Goal: Find specific page/section: Find specific page/section

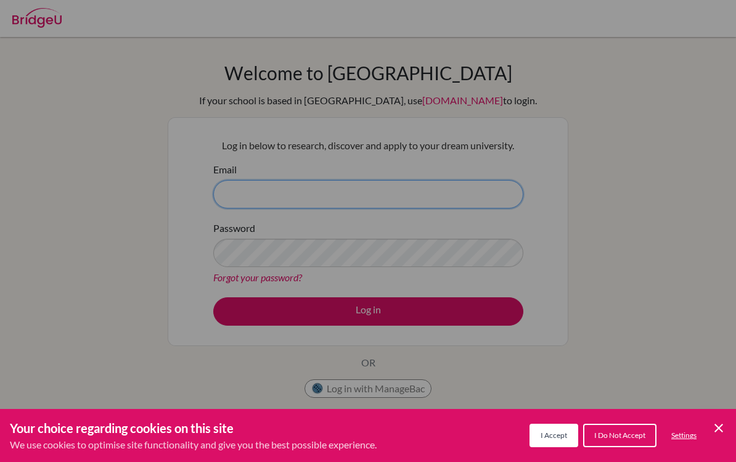
type input "[EMAIL_ADDRESS][DOMAIN_NAME]"
click at [368, 311] on button "Log in" at bounding box center [368, 311] width 310 height 28
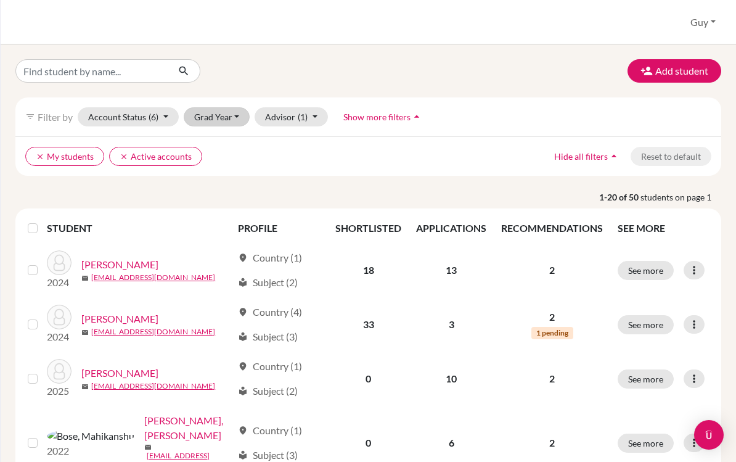
click at [230, 121] on button "Grad Year" at bounding box center [217, 116] width 67 height 19
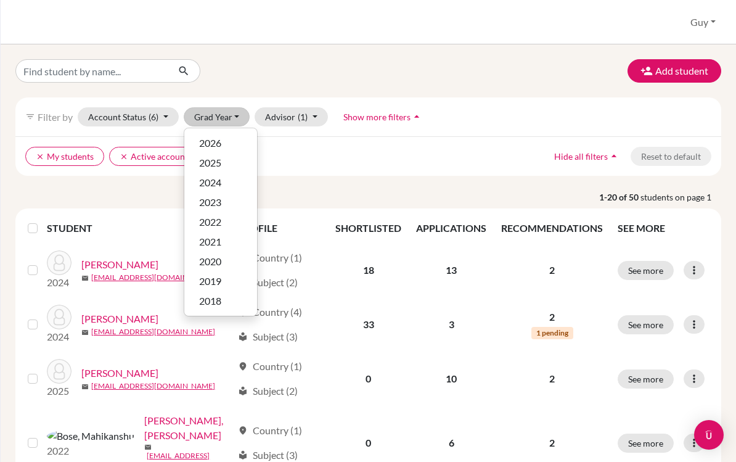
click at [229, 164] on div "2025" at bounding box center [220, 162] width 43 height 15
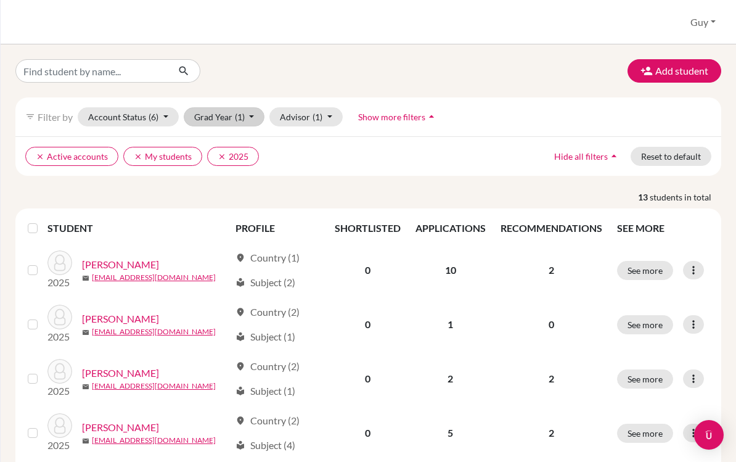
click at [255, 118] on button "Grad Year (1)" at bounding box center [224, 116] width 81 height 19
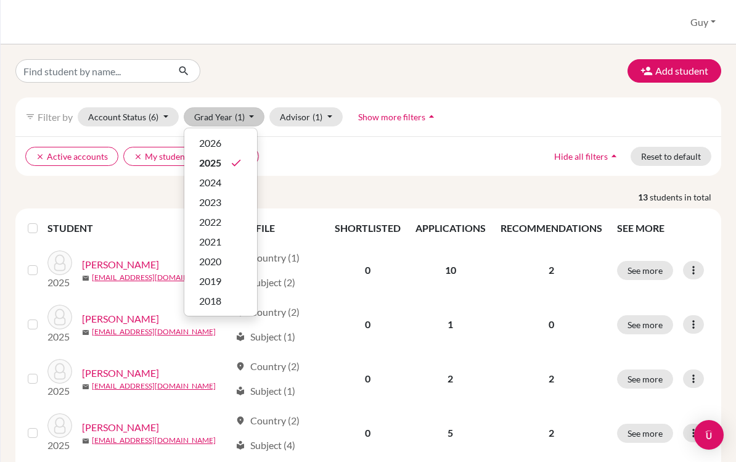
click at [230, 145] on div "2026" at bounding box center [220, 143] width 43 height 15
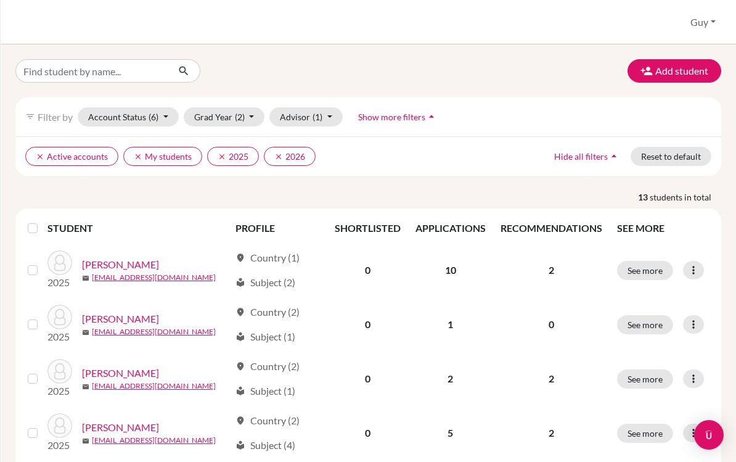
click at [219, 155] on icon "clear" at bounding box center [222, 156] width 9 height 9
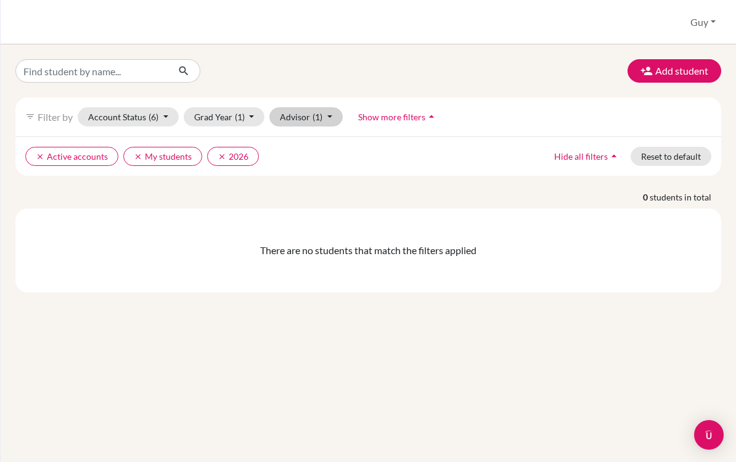
click at [323, 120] on button "Advisor (1)" at bounding box center [305, 116] width 73 height 19
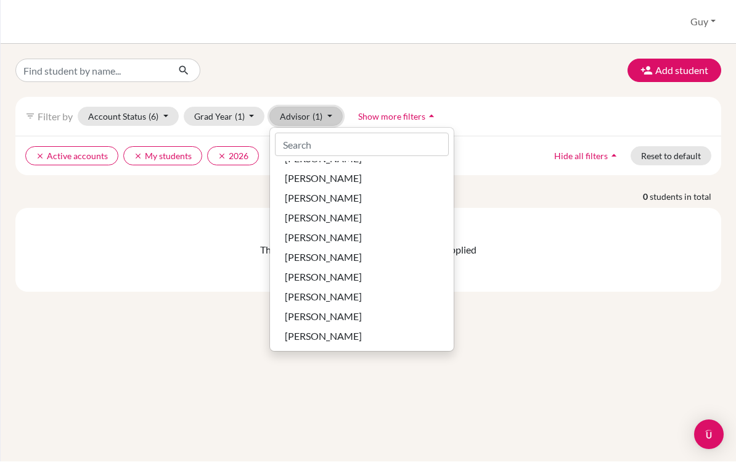
scroll to position [240, 0]
click at [500, 65] on div "Add student filter_list Filter by Account Status (6) Active accounts done Archi…" at bounding box center [368, 175] width 706 height 233
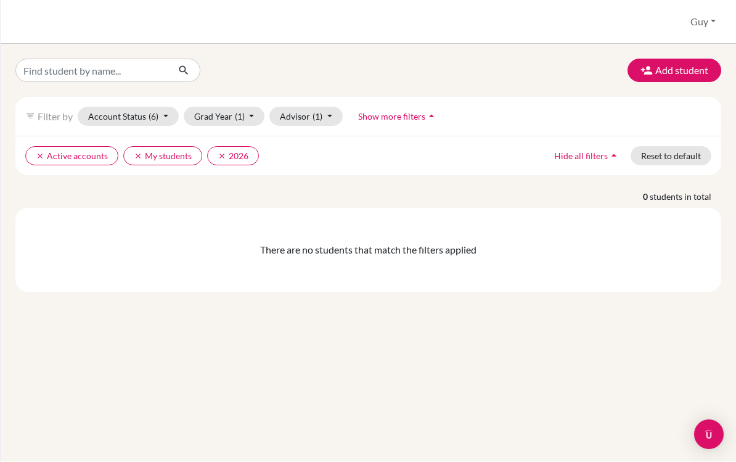
scroll to position [0, 0]
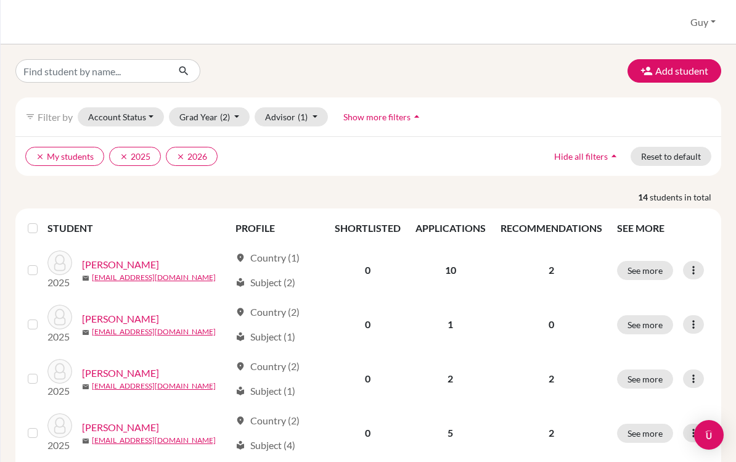
click at [41, 158] on icon "clear" at bounding box center [40, 156] width 9 height 9
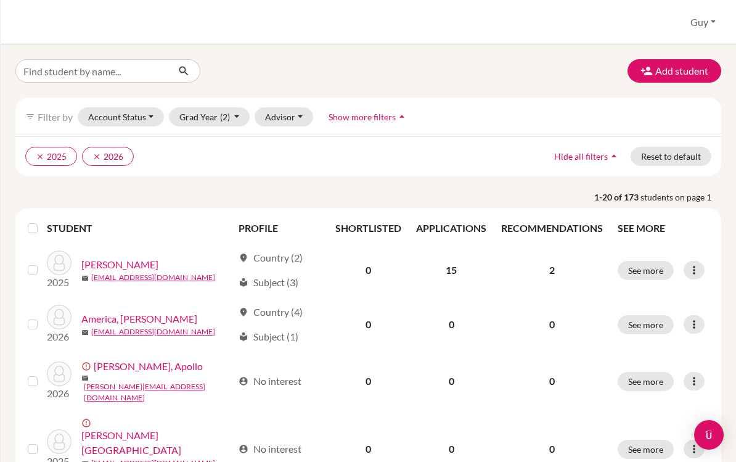
click at [40, 158] on icon "clear" at bounding box center [40, 156] width 9 height 9
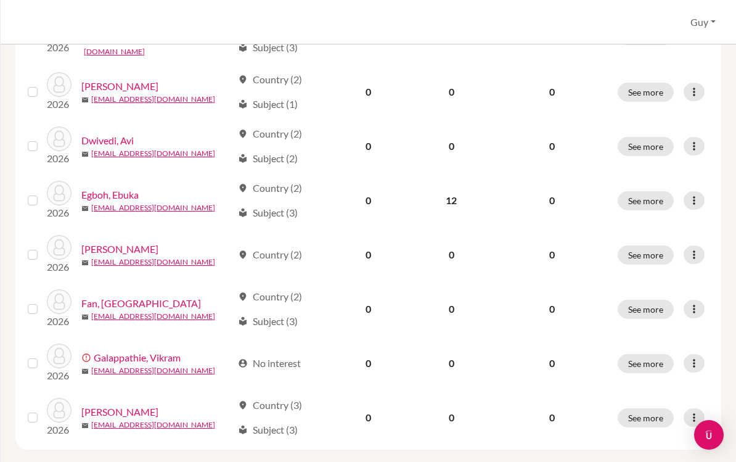
scroll to position [918, 0]
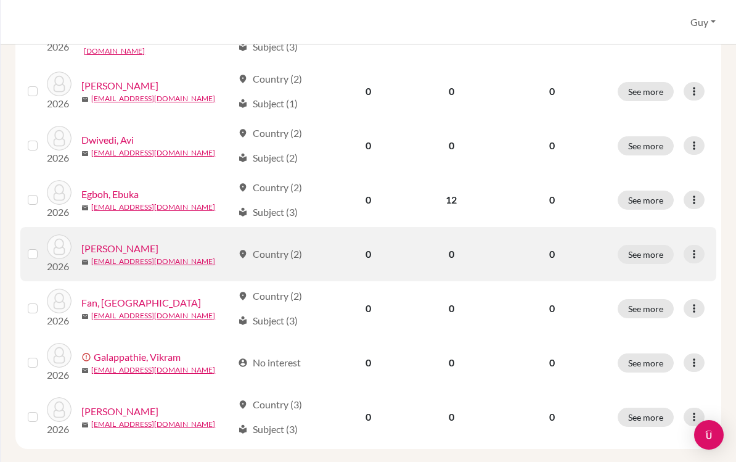
click at [145, 241] on link "Fairclough, Theo" at bounding box center [119, 248] width 77 height 15
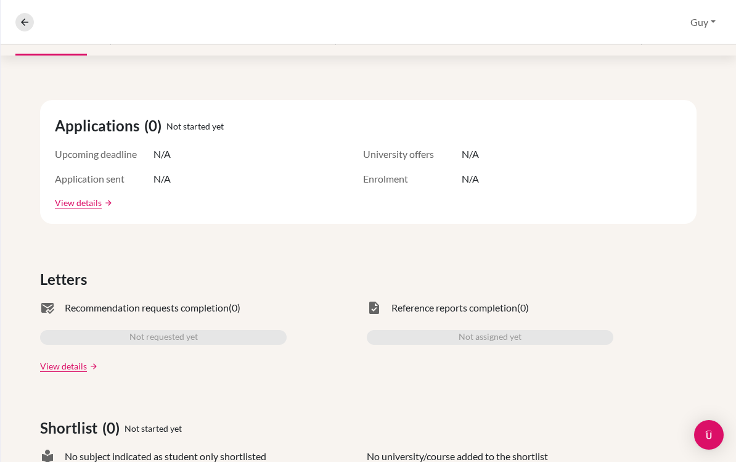
scroll to position [50, 0]
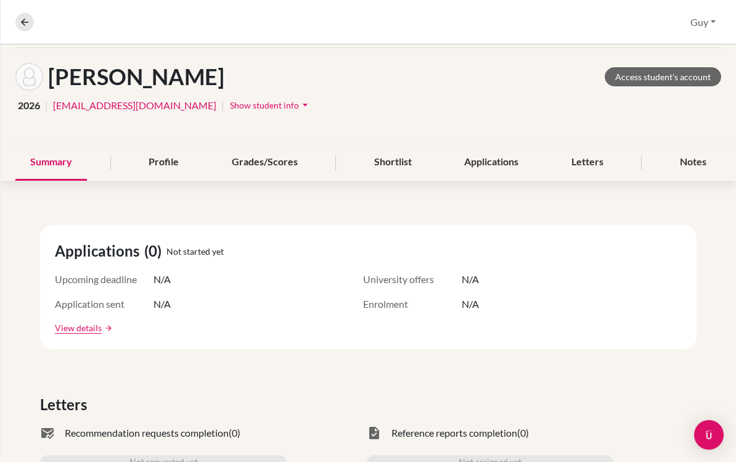
click at [248, 110] on span "Show student info" at bounding box center [264, 105] width 69 height 10
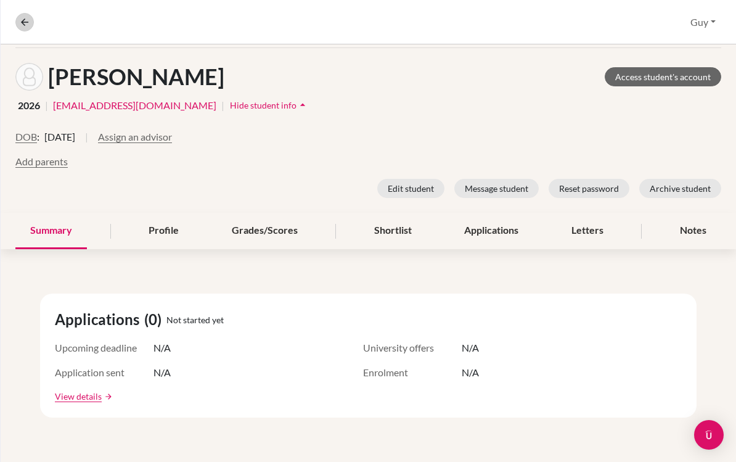
click at [29, 21] on icon at bounding box center [24, 22] width 11 height 11
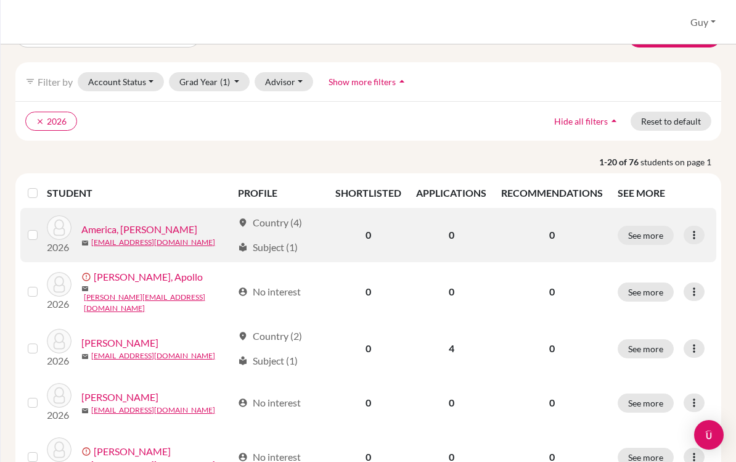
scroll to position [46, 0]
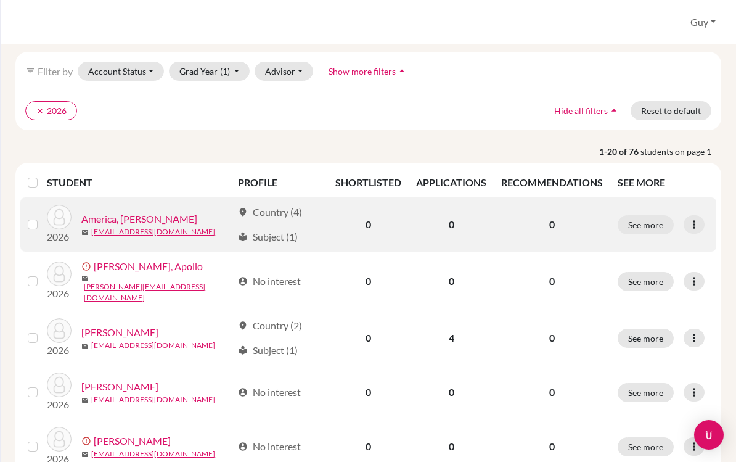
click at [131, 220] on link "America, Arthur" at bounding box center [139, 218] width 116 height 15
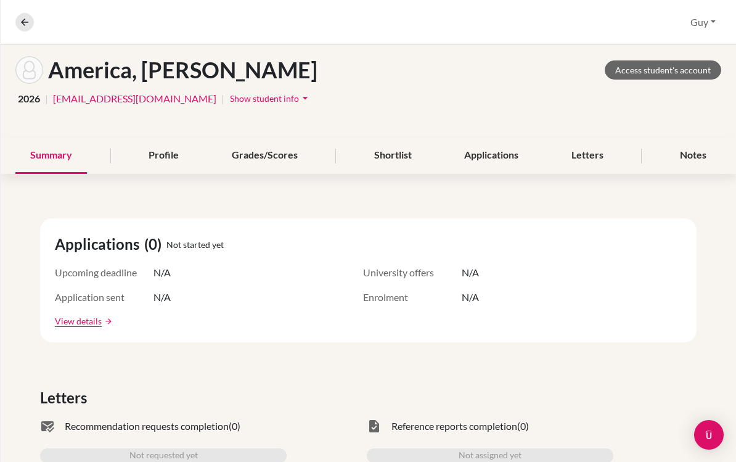
scroll to position [49, 0]
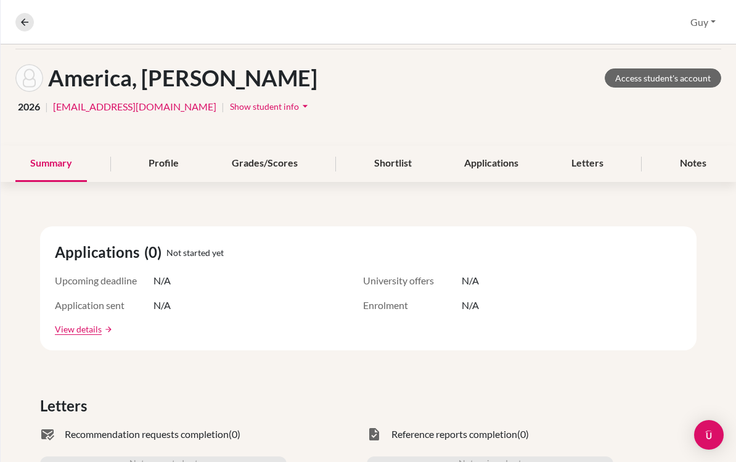
click at [257, 107] on span "Show student info" at bounding box center [264, 106] width 69 height 10
